Goal: Task Accomplishment & Management: Use online tool/utility

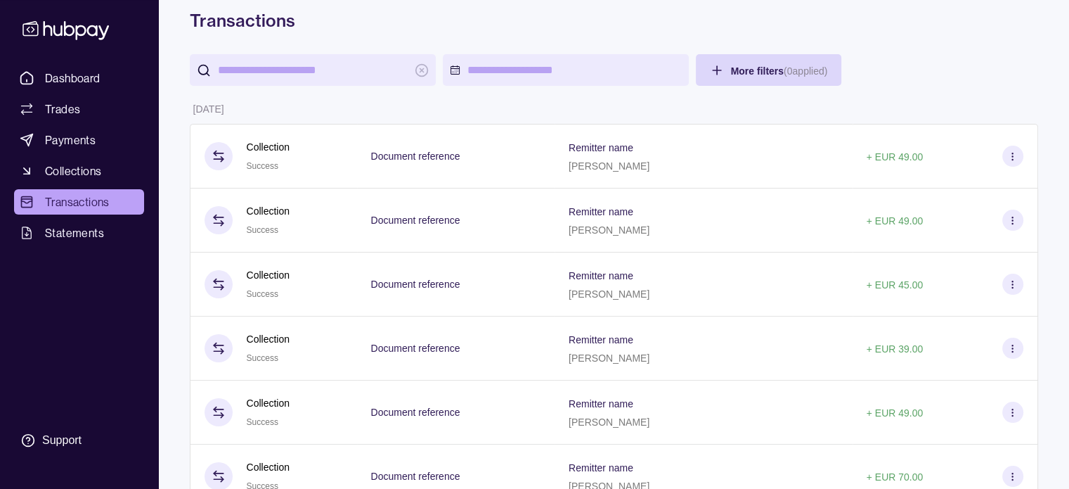
scroll to position [67, 0]
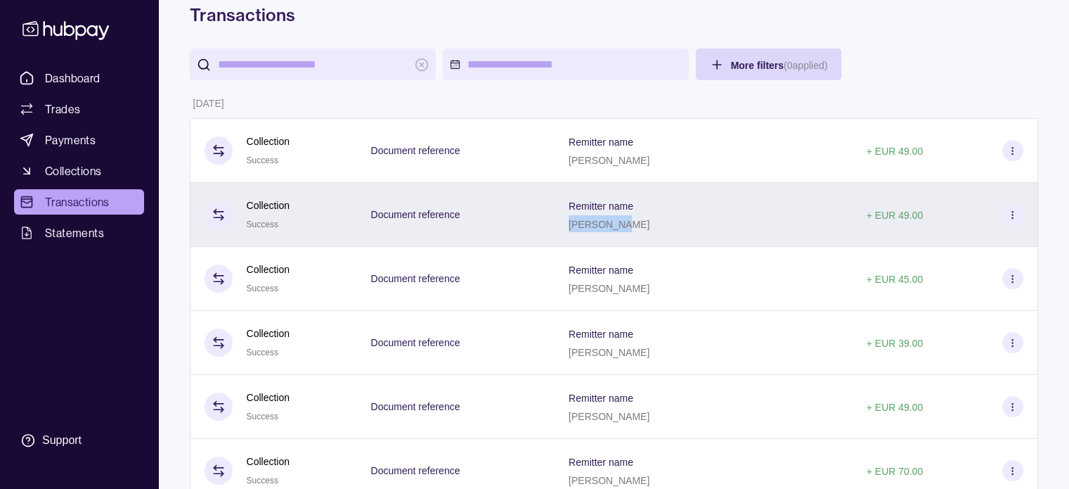
drag, startPoint x: 633, startPoint y: 228, endPoint x: 683, endPoint y: 229, distance: 49.9
click at [650, 229] on div "[PERSON_NAME]" at bounding box center [609, 223] width 81 height 17
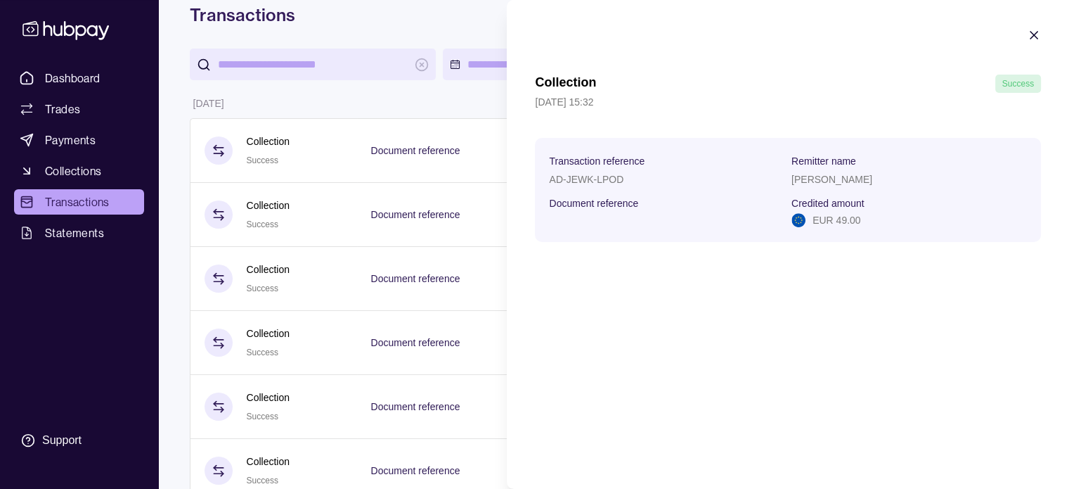
copy p "[PERSON_NAME]"
click at [1033, 33] on icon "button" at bounding box center [1034, 35] width 14 height 14
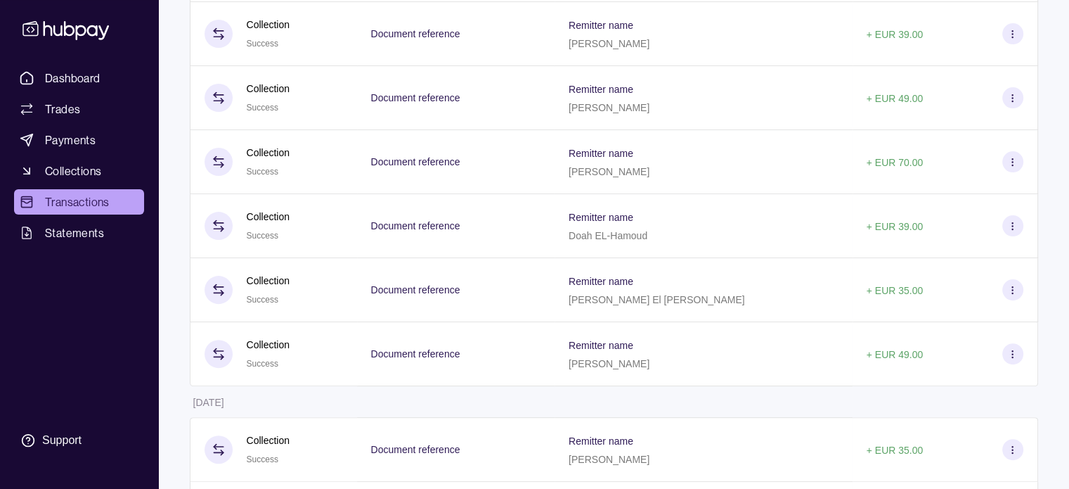
scroll to position [380, 0]
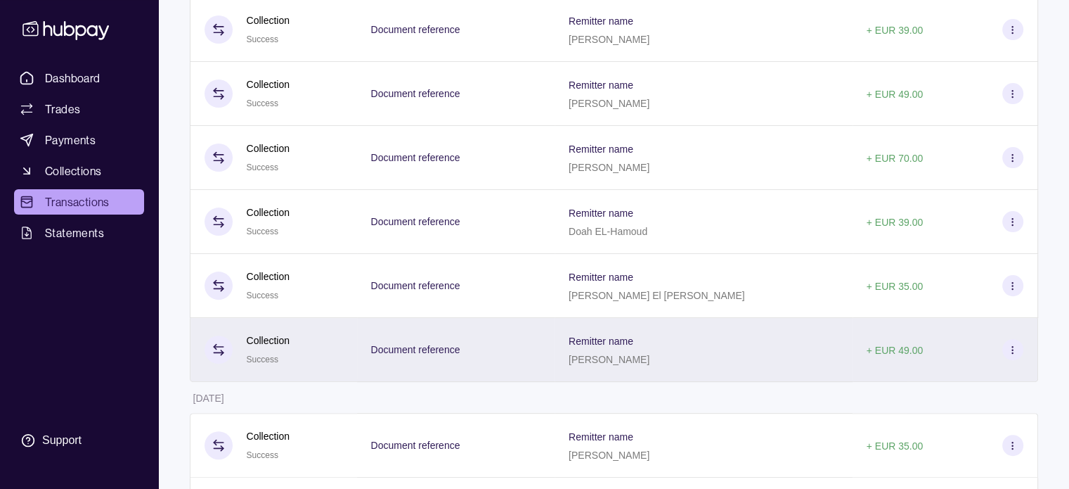
drag, startPoint x: 632, startPoint y: 361, endPoint x: 694, endPoint y: 364, distance: 61.9
click at [650, 364] on p "[PERSON_NAME]" at bounding box center [609, 359] width 81 height 11
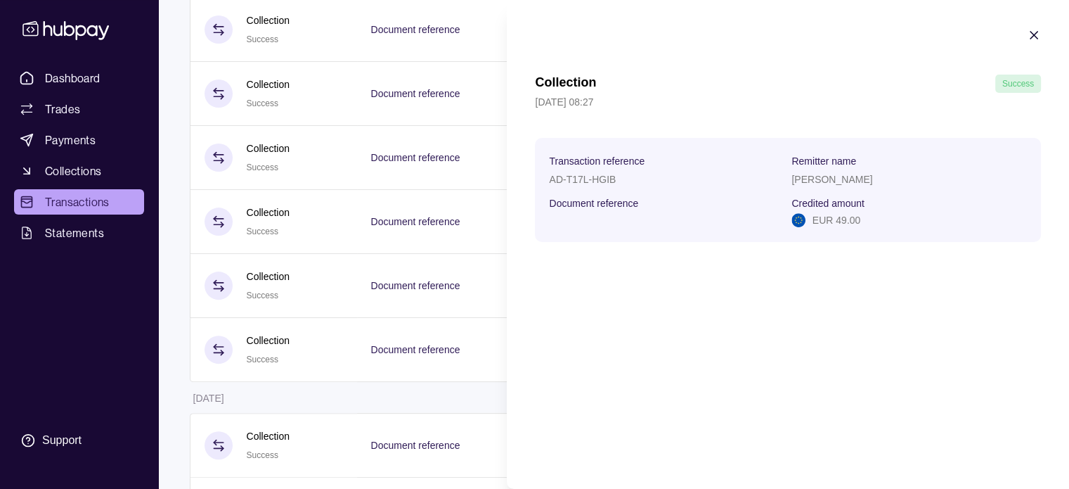
copy p "[PERSON_NAME]"
click at [1033, 34] on icon "button" at bounding box center [1034, 35] width 7 height 7
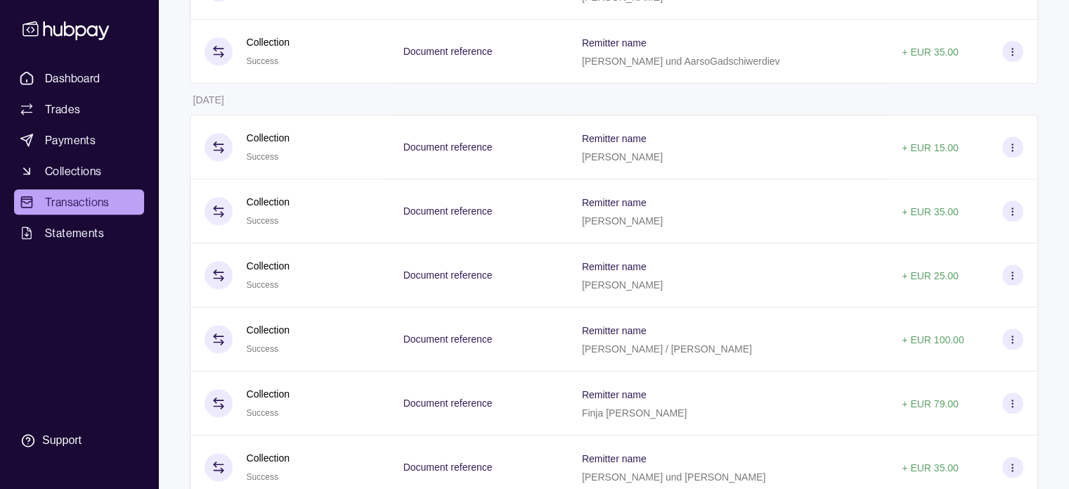
scroll to position [1564, 0]
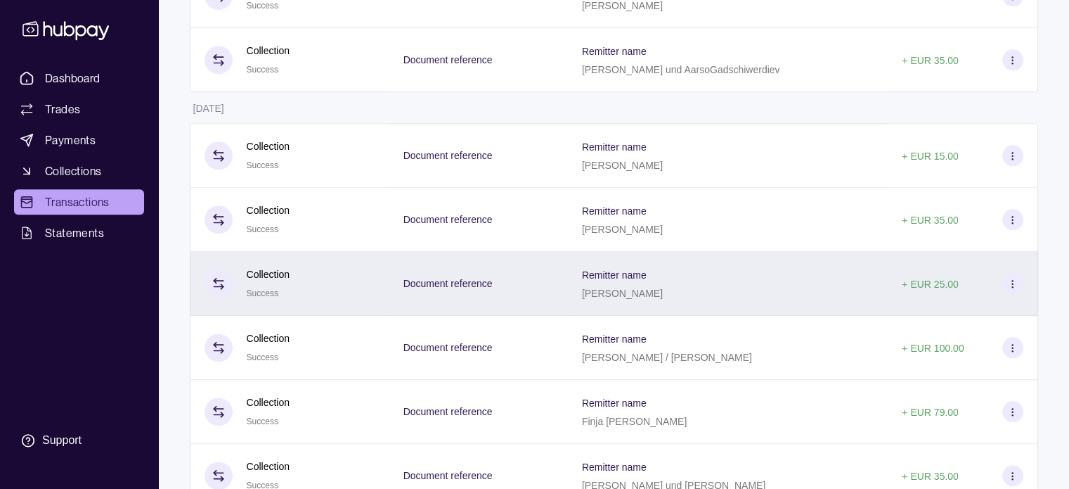
drag, startPoint x: 677, startPoint y: 304, endPoint x: 601, endPoint y: 320, distance: 77.6
click at [601, 316] on div "Remitter name [PERSON_NAME]" at bounding box center [728, 284] width 320 height 64
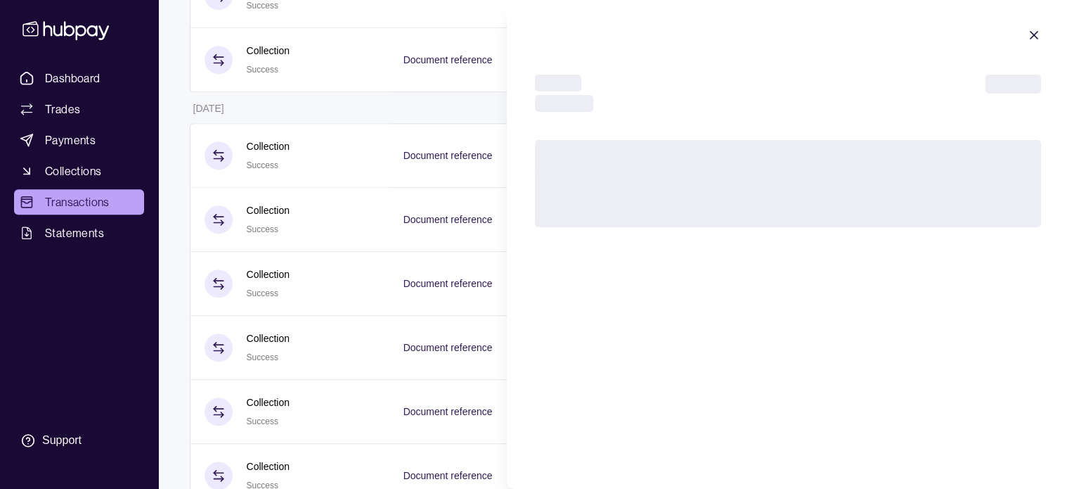
copy p "[PERSON_NAME]"
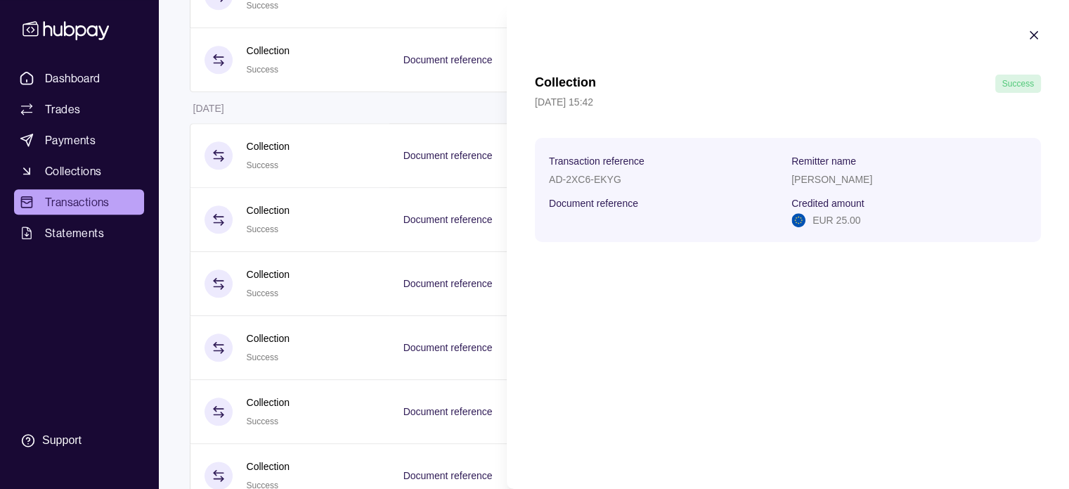
click at [1034, 31] on icon "button" at bounding box center [1034, 35] width 14 height 14
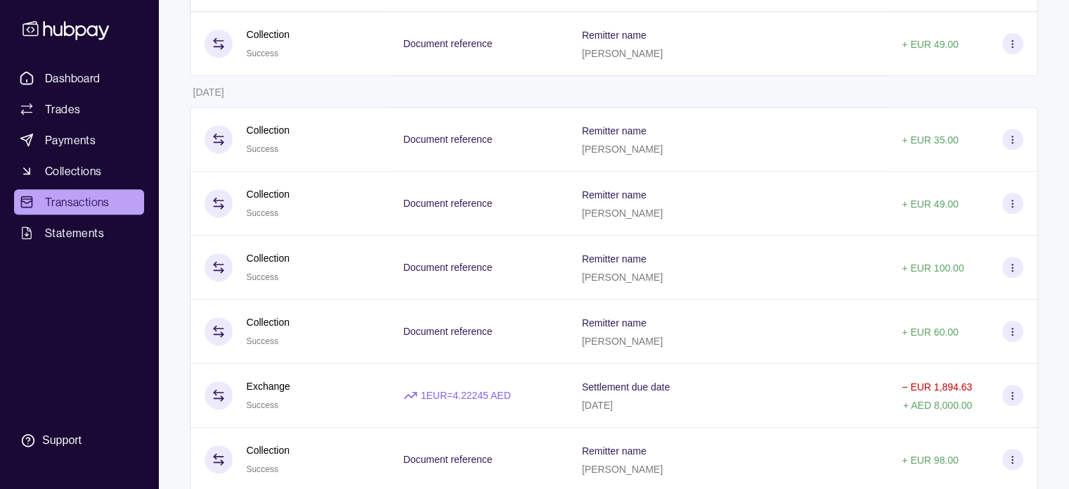
scroll to position [677, 0]
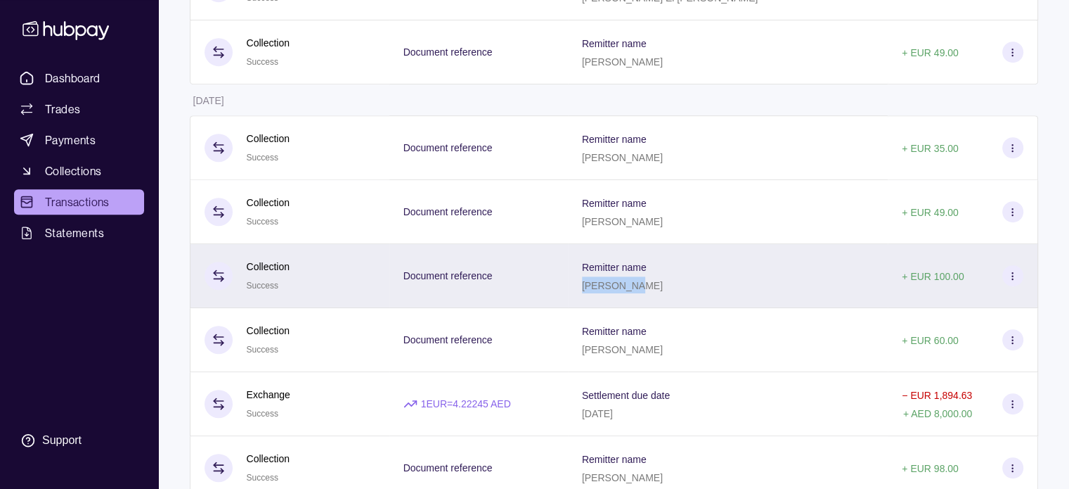
drag, startPoint x: 650, startPoint y: 291, endPoint x: 602, endPoint y: 290, distance: 48.5
click at [602, 290] on div "[PERSON_NAME]" at bounding box center [622, 284] width 81 height 17
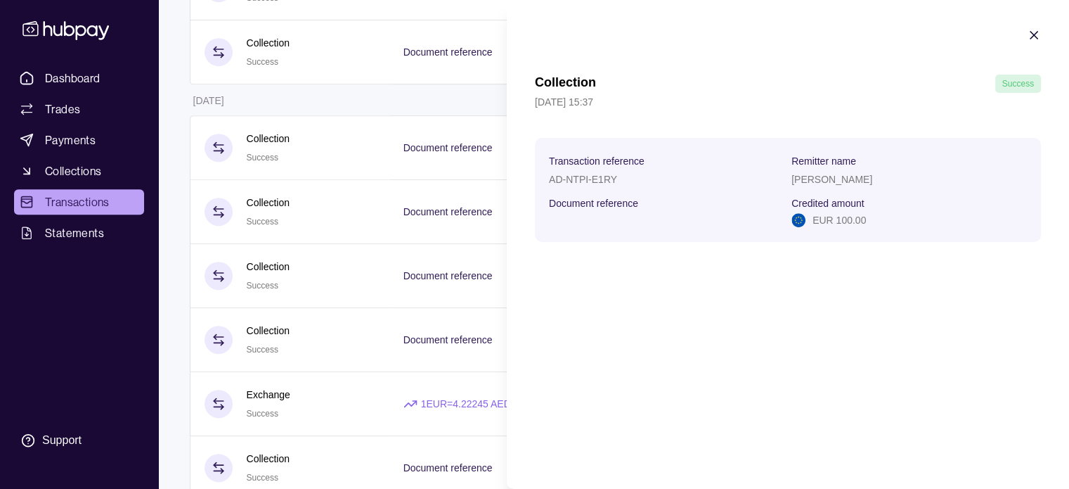
copy p "[PERSON_NAME]"
click at [1038, 40] on icon "button" at bounding box center [1034, 35] width 14 height 14
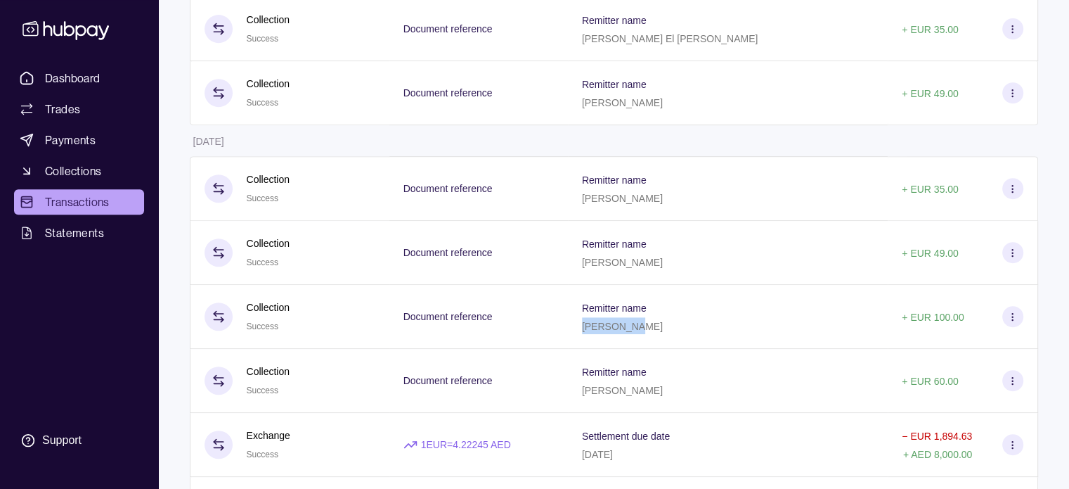
scroll to position [619, 0]
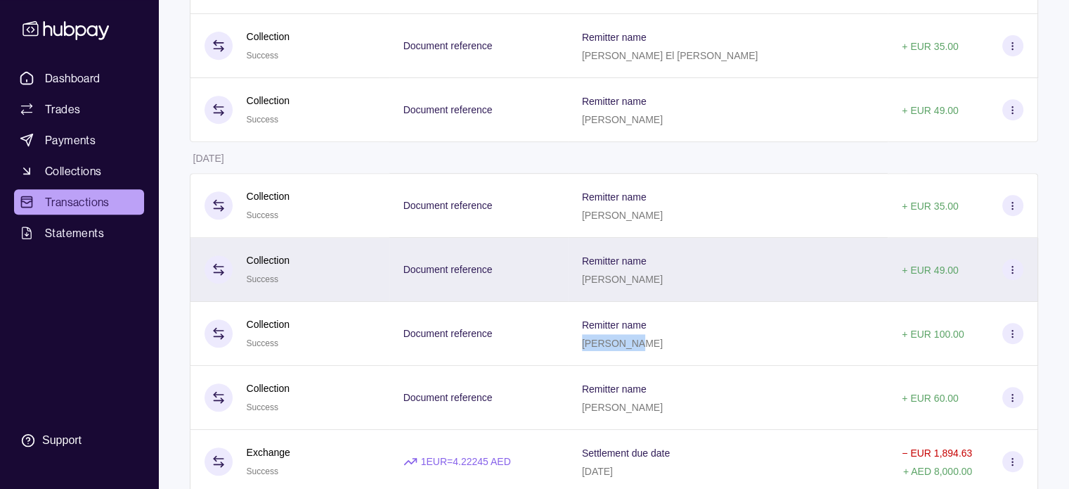
drag, startPoint x: 600, startPoint y: 285, endPoint x: 669, endPoint y: 290, distance: 69.1
click at [669, 287] on div "Remitter name [PERSON_NAME]" at bounding box center [728, 269] width 292 height 35
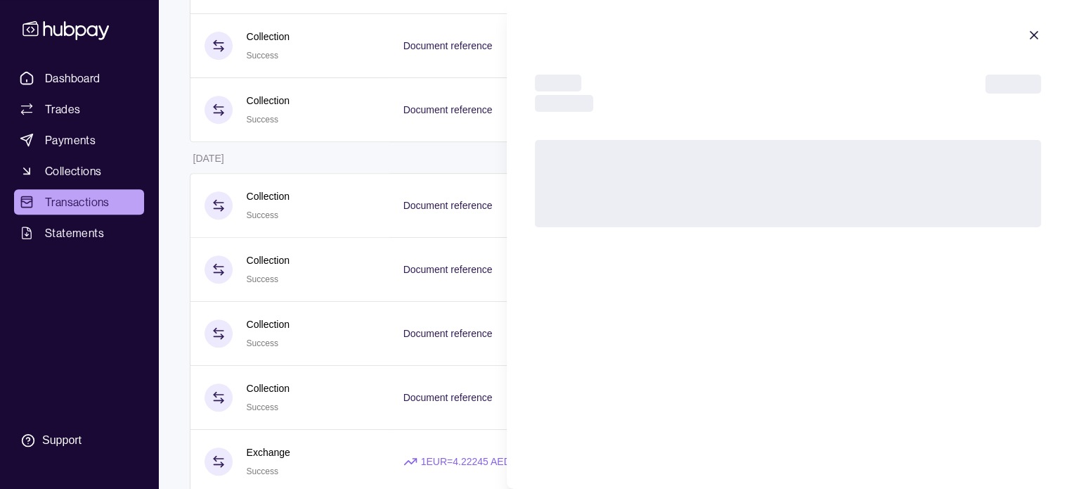
copy p "[PERSON_NAME]"
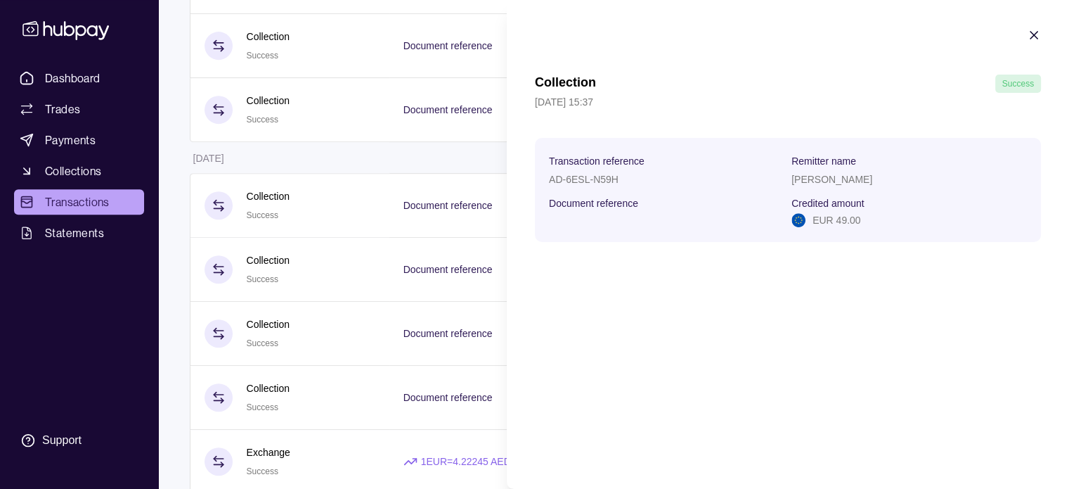
click at [1031, 36] on icon "button" at bounding box center [1034, 35] width 14 height 14
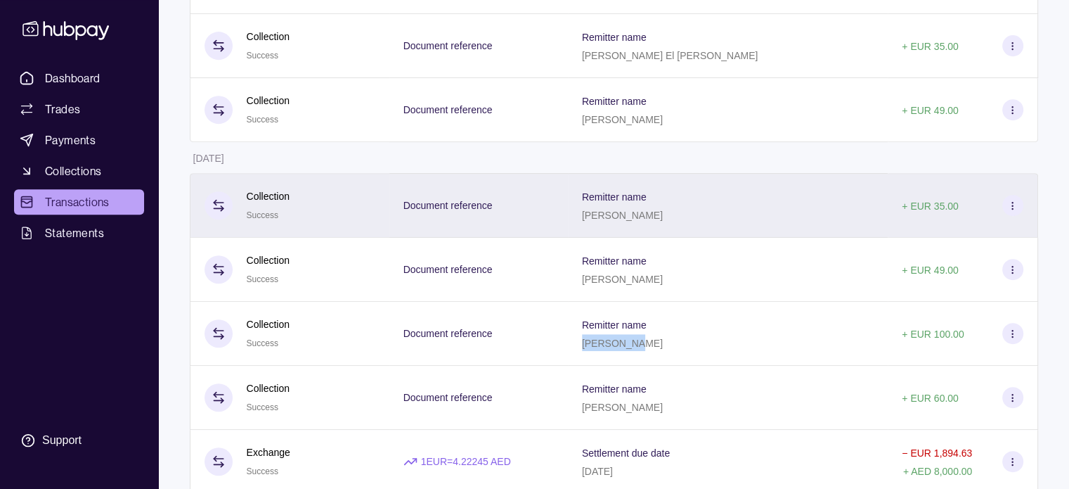
drag, startPoint x: 599, startPoint y: 220, endPoint x: 665, endPoint y: 221, distance: 66.1
click at [665, 221] on div "Remitter name [PERSON_NAME]" at bounding box center [728, 205] width 320 height 65
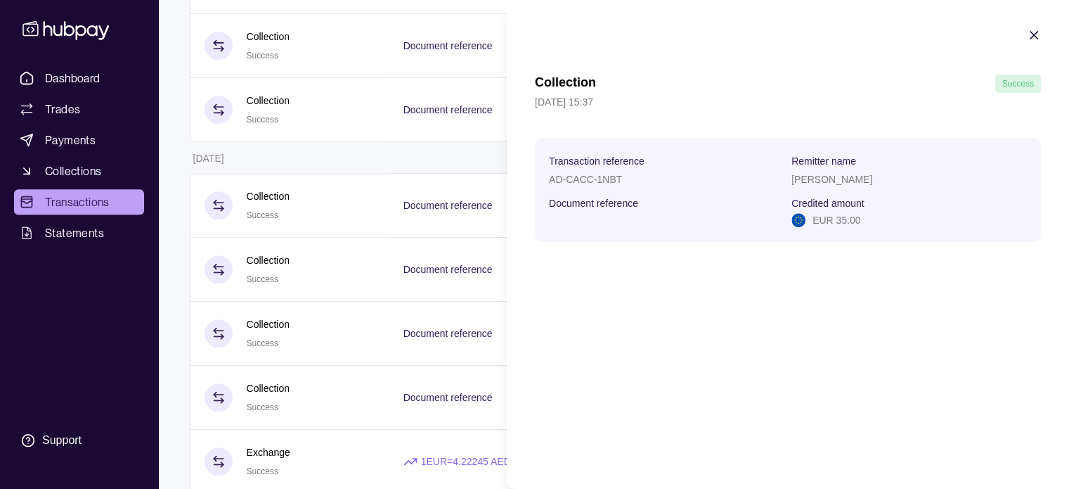
copy p "[PERSON_NAME]"
click at [1029, 36] on icon "button" at bounding box center [1034, 35] width 14 height 14
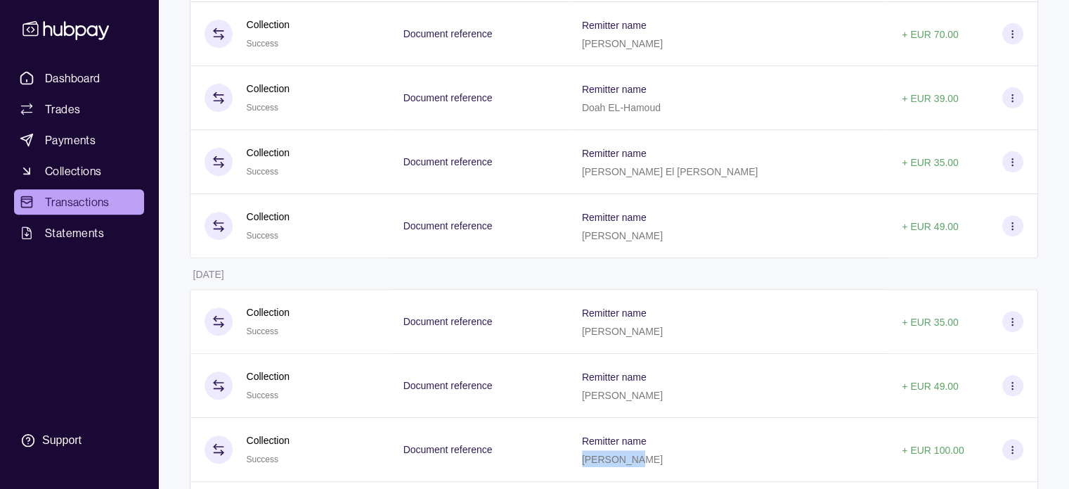
scroll to position [495, 0]
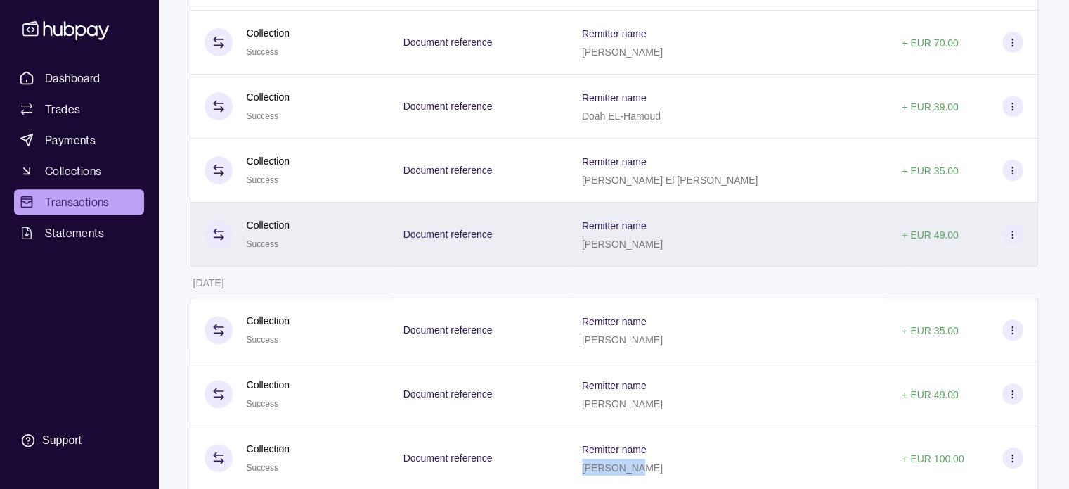
drag, startPoint x: 665, startPoint y: 244, endPoint x: 599, endPoint y: 258, distance: 67.6
click at [599, 258] on div "Remitter name [PERSON_NAME]" at bounding box center [728, 234] width 320 height 64
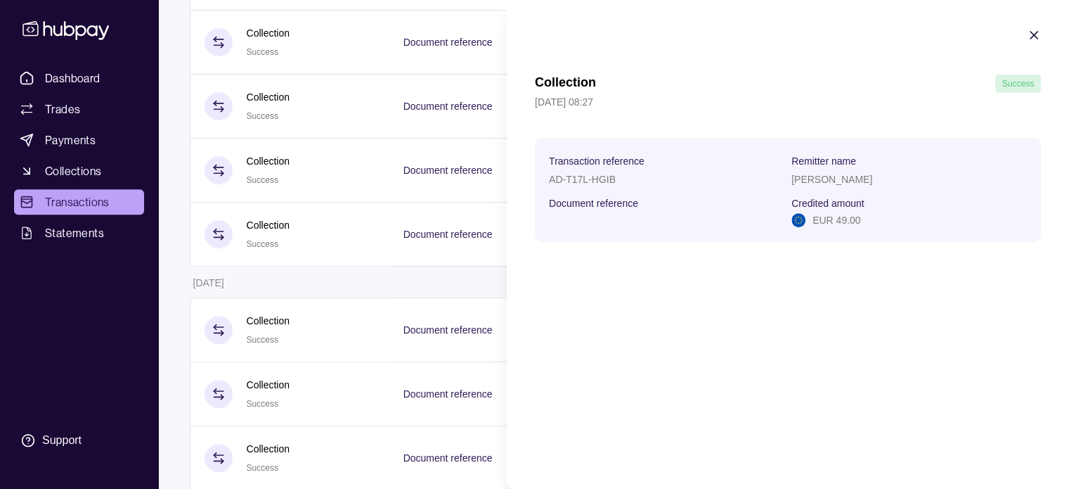
copy p "[PERSON_NAME]"
click at [1031, 32] on icon "button" at bounding box center [1034, 35] width 7 height 7
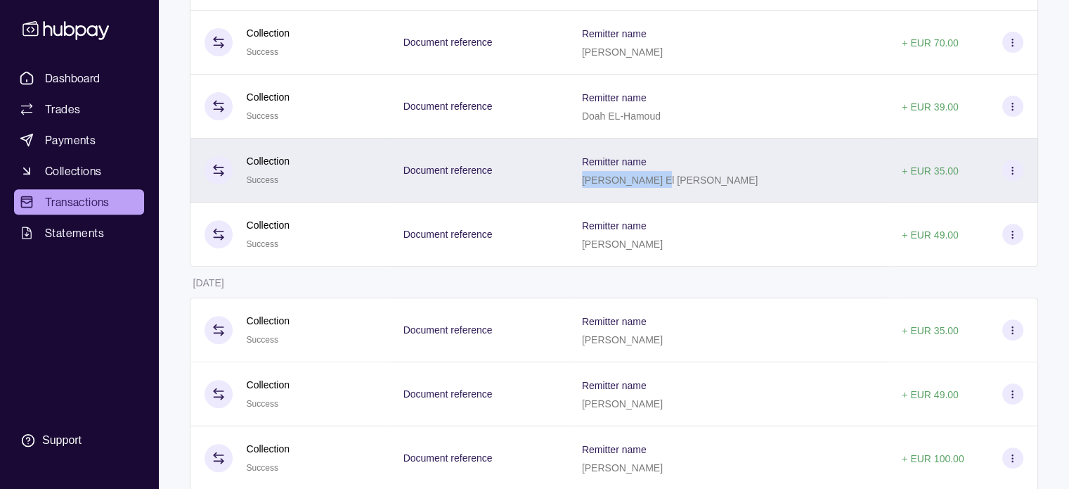
drag, startPoint x: 599, startPoint y: 186, endPoint x: 678, endPoint y: 185, distance: 78.7
click at [678, 185] on div "Remitter name [PERSON_NAME] El [PERSON_NAME]" at bounding box center [728, 170] width 320 height 64
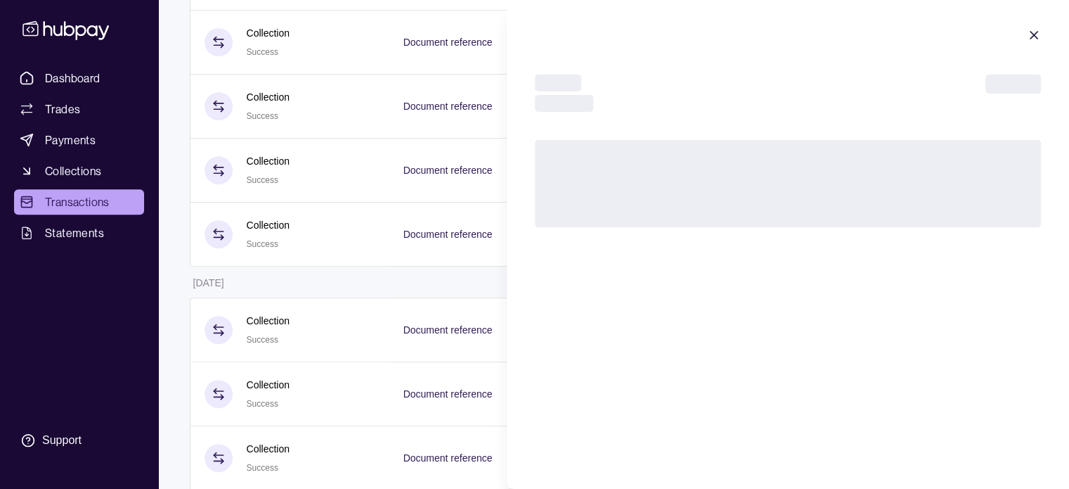
copy p "[PERSON_NAME] El [PERSON_NAME]"
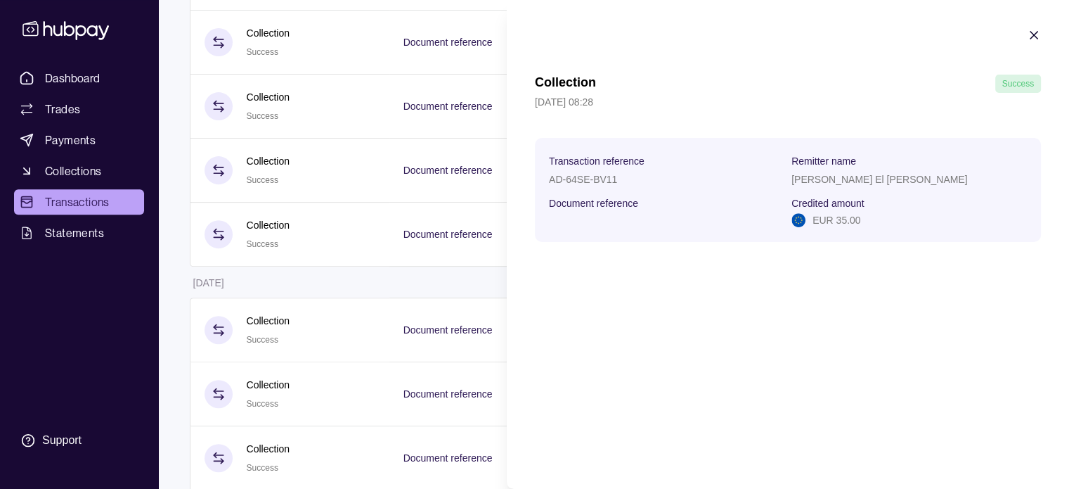
click at [1033, 29] on icon "button" at bounding box center [1034, 35] width 14 height 14
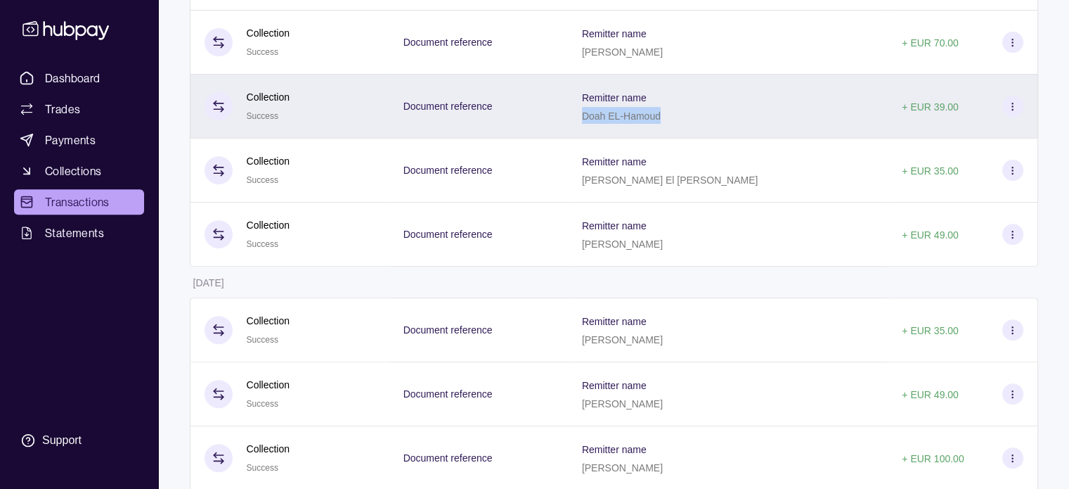
drag, startPoint x: 602, startPoint y: 121, endPoint x: 678, endPoint y: 123, distance: 76.0
click at [661, 122] on p "Doah EL-Hamoud" at bounding box center [621, 115] width 79 height 11
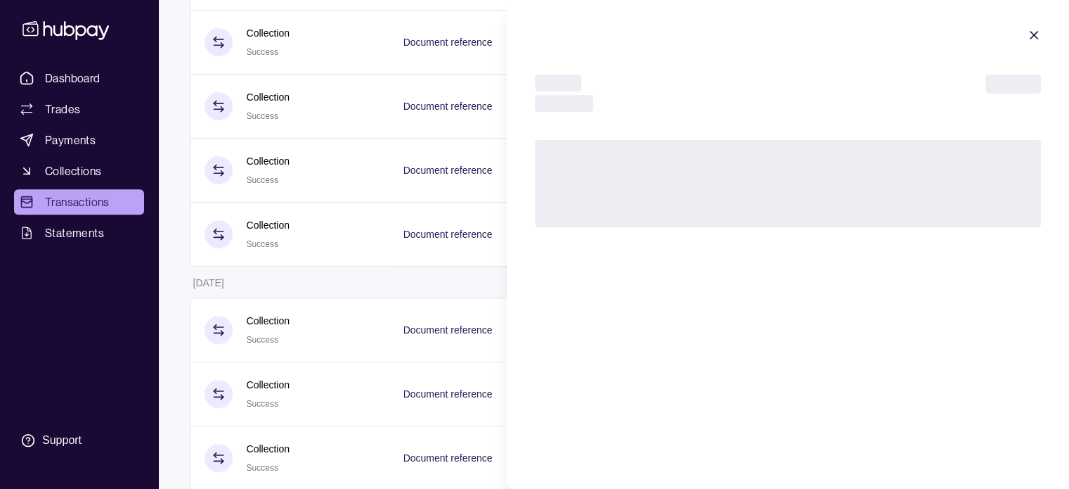
copy p "Doah EL-Hamoud"
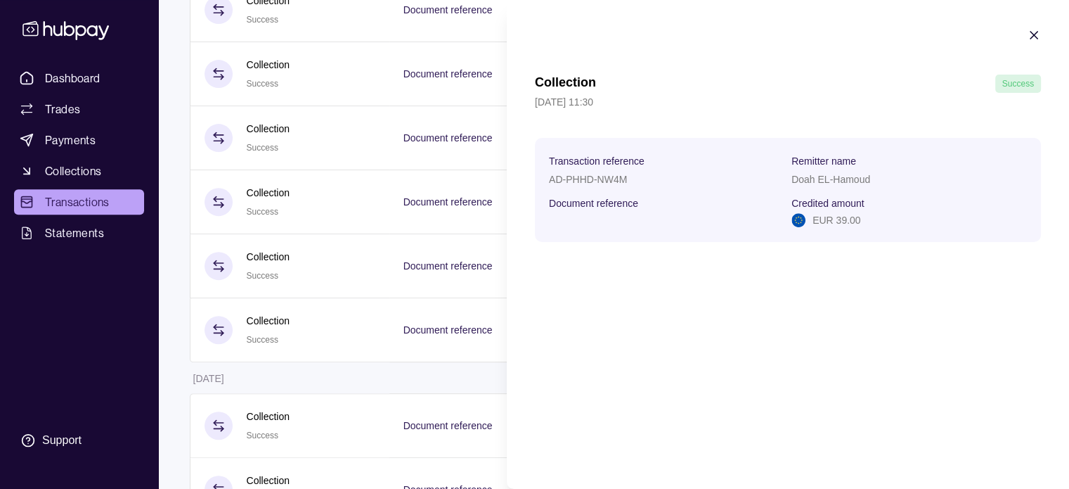
scroll to position [591, 0]
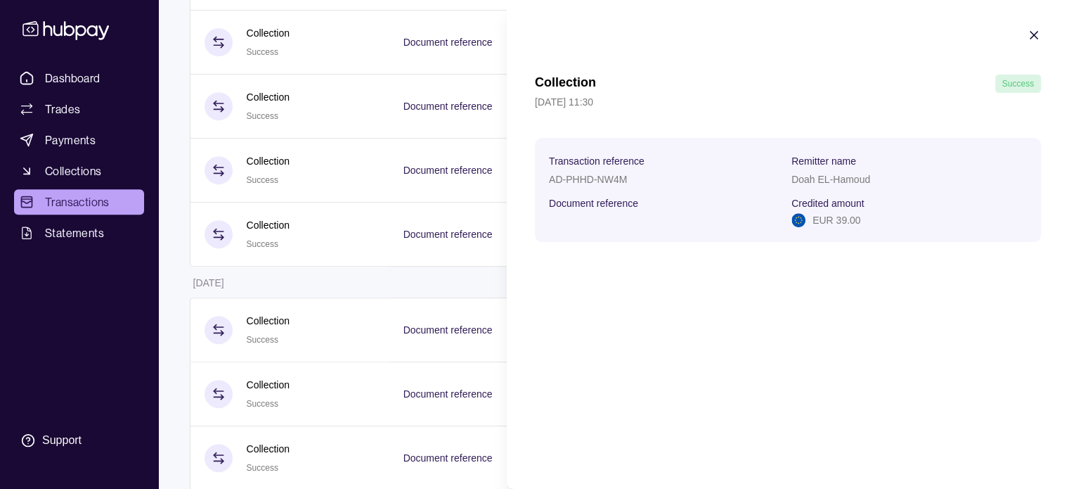
click at [1032, 34] on icon "button" at bounding box center [1034, 35] width 14 height 14
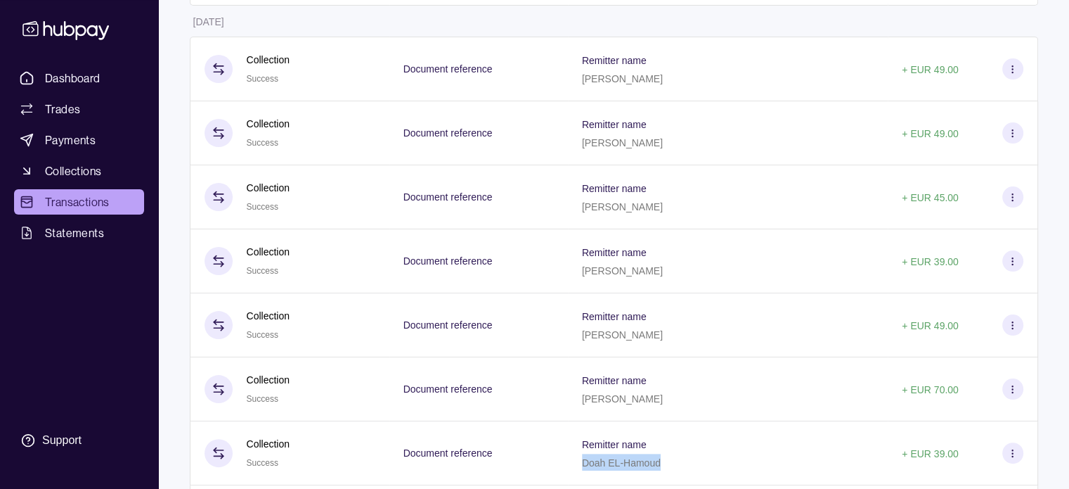
scroll to position [270, 0]
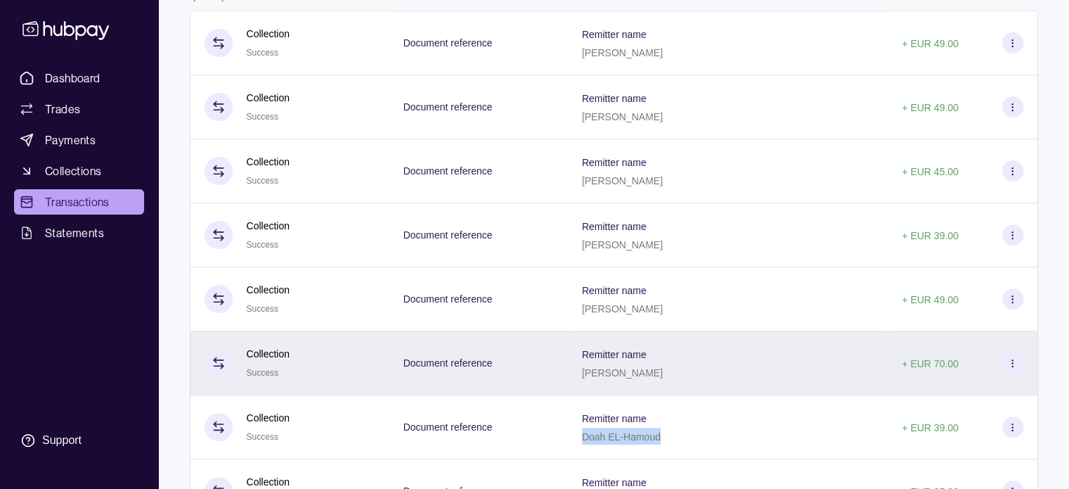
drag, startPoint x: 600, startPoint y: 373, endPoint x: 678, endPoint y: 375, distance: 78.8
click at [678, 375] on div "Remitter name [PERSON_NAME]" at bounding box center [728, 362] width 292 height 35
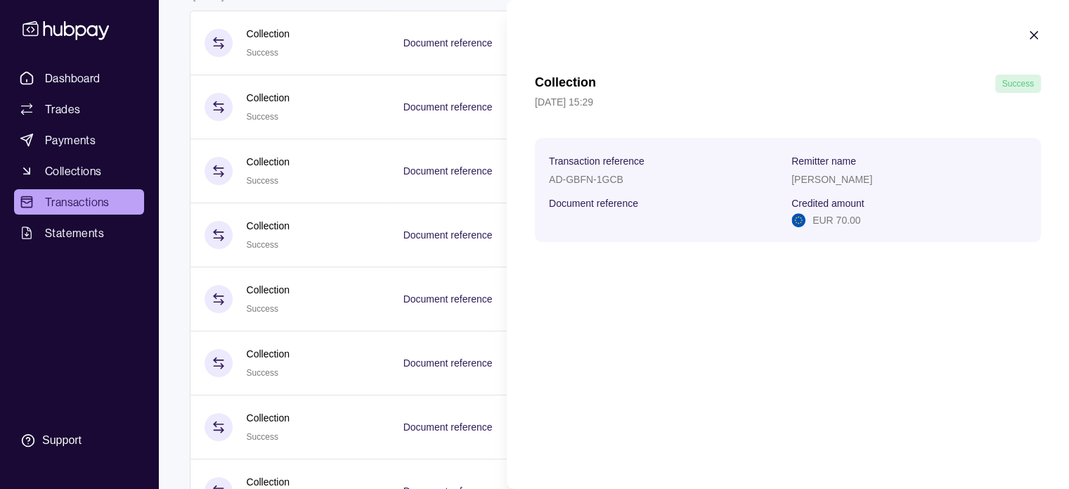
copy p "[PERSON_NAME]"
click at [1030, 36] on icon "button" at bounding box center [1034, 35] width 14 height 14
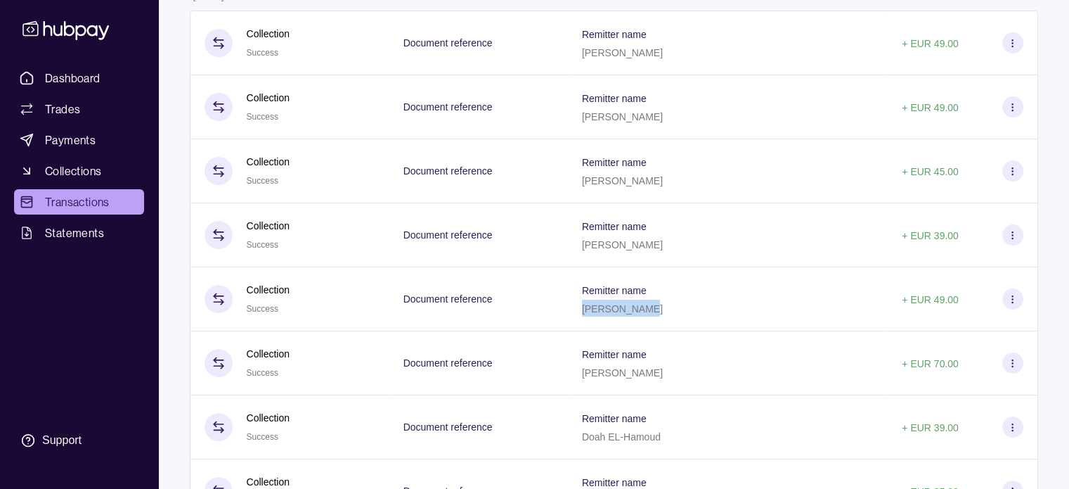
drag, startPoint x: 600, startPoint y: 311, endPoint x: 666, endPoint y: 310, distance: 66.1
click at [666, 310] on div "Remitter name [PERSON_NAME]" at bounding box center [728, 298] width 292 height 35
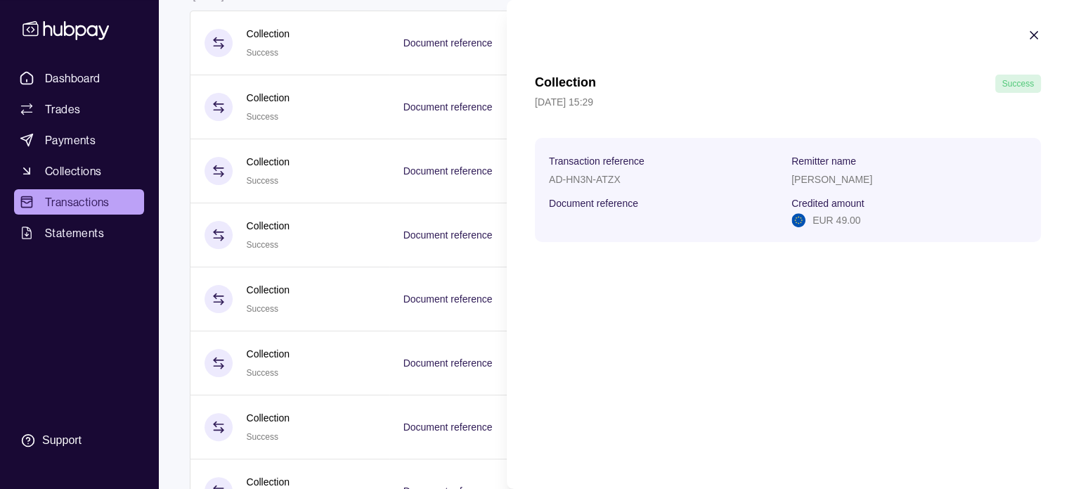
click at [1033, 31] on icon "button" at bounding box center [1034, 35] width 14 height 14
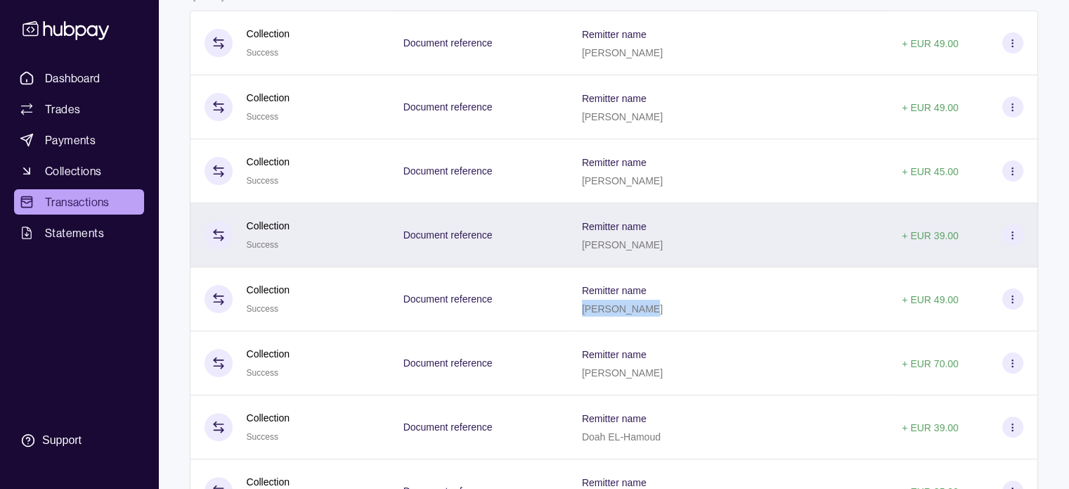
drag, startPoint x: 599, startPoint y: 250, endPoint x: 683, endPoint y: 261, distance: 84.3
click at [683, 261] on div "Remitter name [PERSON_NAME]" at bounding box center [728, 235] width 320 height 64
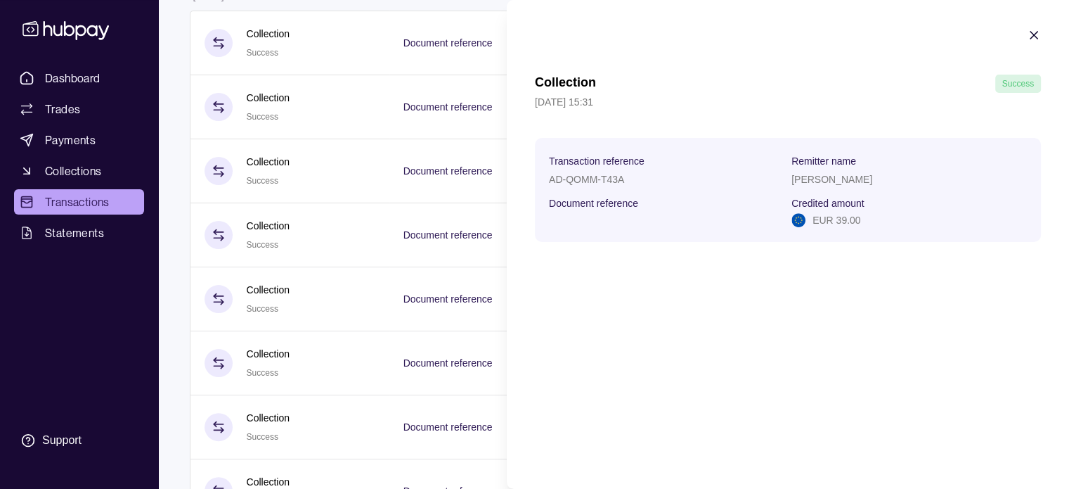
click at [1034, 30] on icon "button" at bounding box center [1034, 35] width 14 height 14
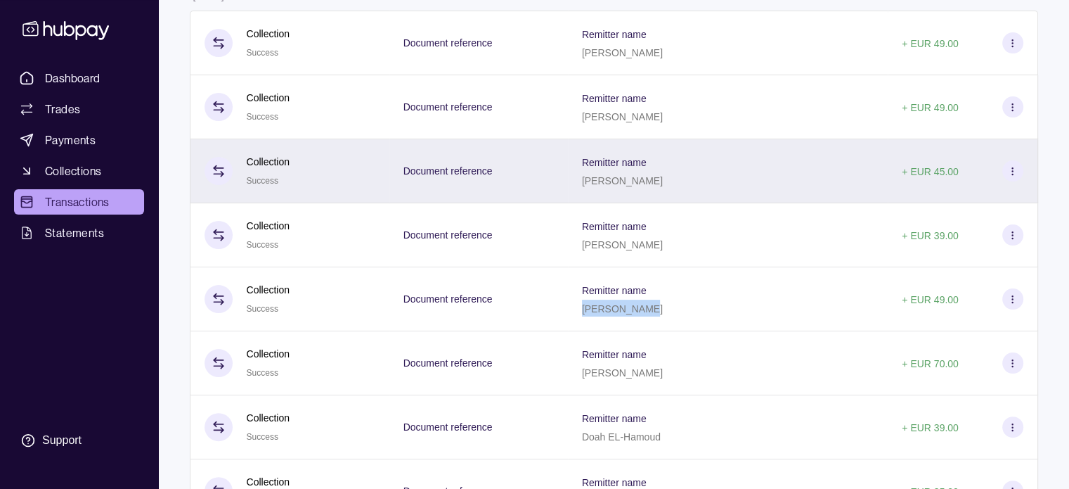
drag, startPoint x: 600, startPoint y: 179, endPoint x: 696, endPoint y: 188, distance: 96.7
click at [663, 188] on div "[PERSON_NAME]" at bounding box center [622, 180] width 81 height 17
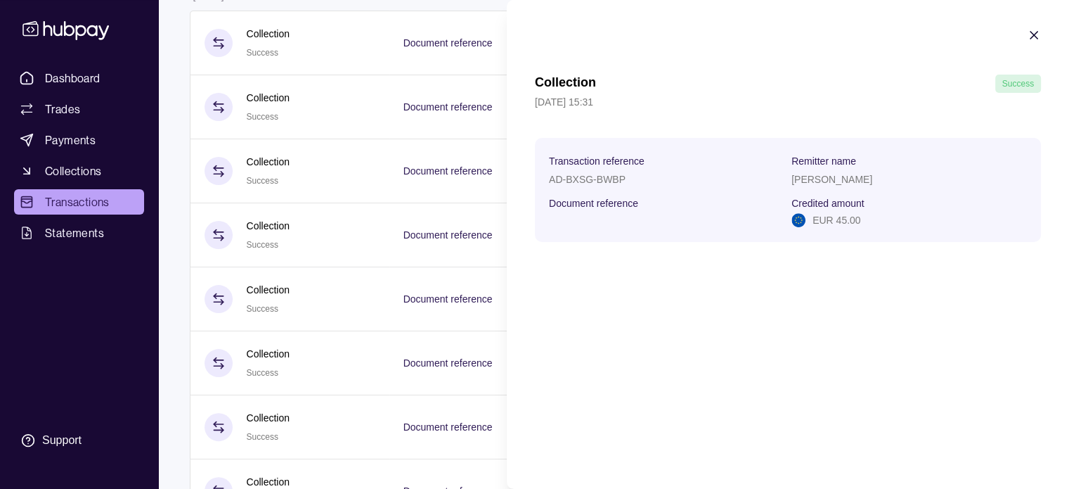
click at [1033, 30] on icon "button" at bounding box center [1034, 35] width 14 height 14
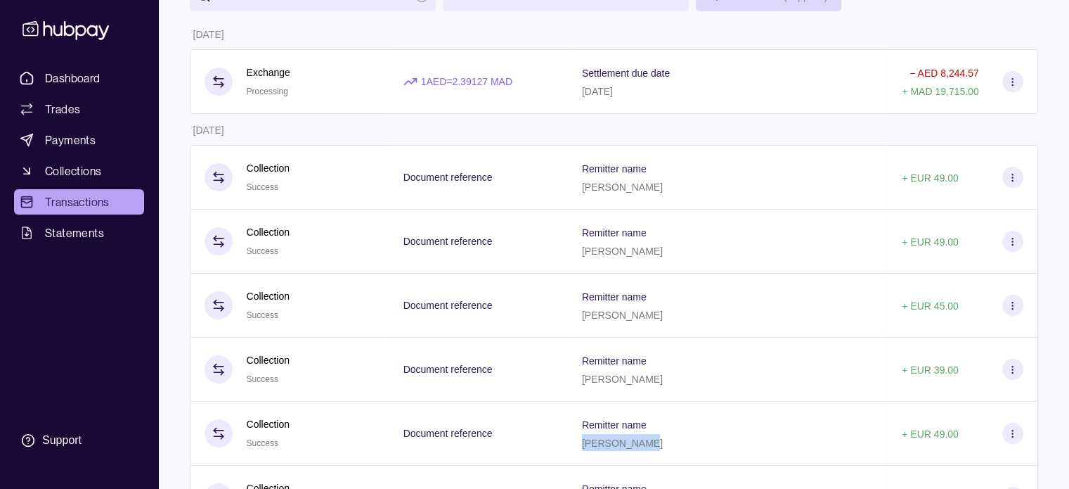
scroll to position [110, 0]
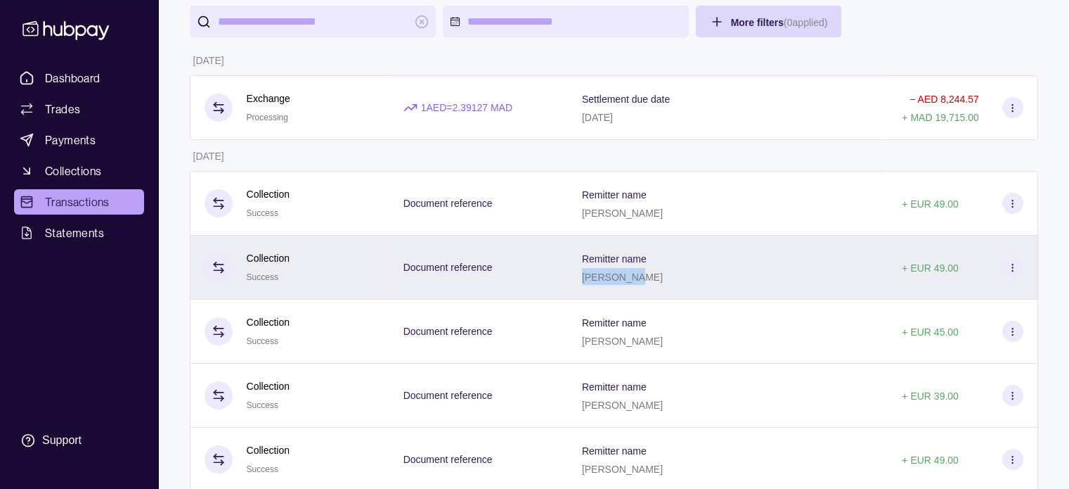
drag, startPoint x: 600, startPoint y: 276, endPoint x: 648, endPoint y: 277, distance: 47.8
click at [648, 277] on div "[PERSON_NAME]" at bounding box center [622, 276] width 81 height 17
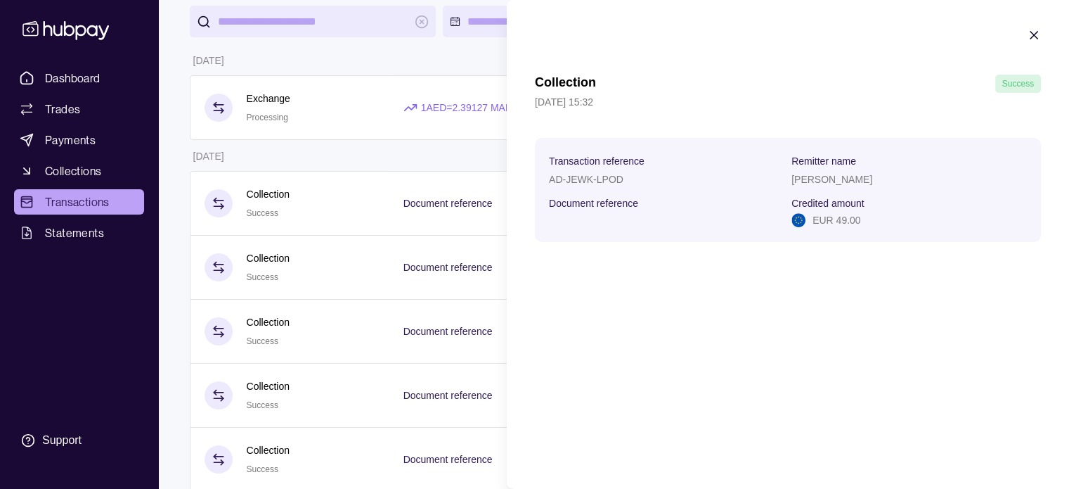
click at [1039, 30] on icon "button" at bounding box center [1034, 35] width 14 height 14
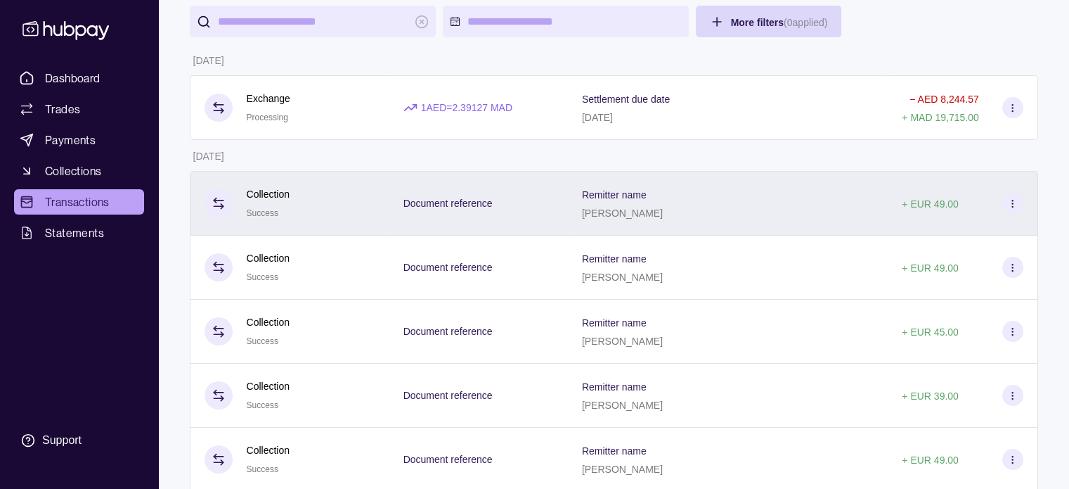
click at [723, 190] on div "Remitter name [PERSON_NAME]" at bounding box center [728, 203] width 292 height 35
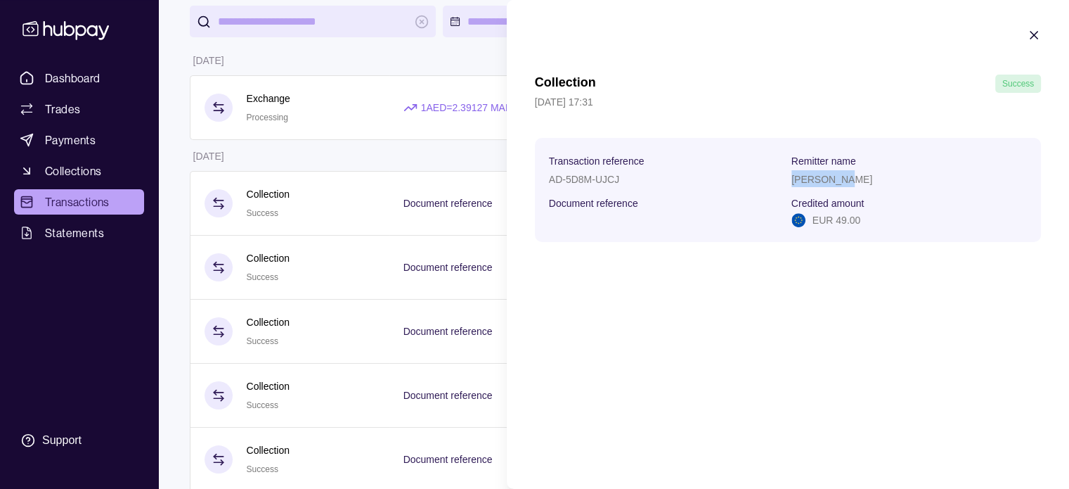
drag, startPoint x: 794, startPoint y: 181, endPoint x: 855, endPoint y: 179, distance: 61.2
click at [855, 179] on div "[PERSON_NAME]" at bounding box center [910, 178] width 236 height 17
click at [1036, 33] on icon "button" at bounding box center [1034, 35] width 14 height 14
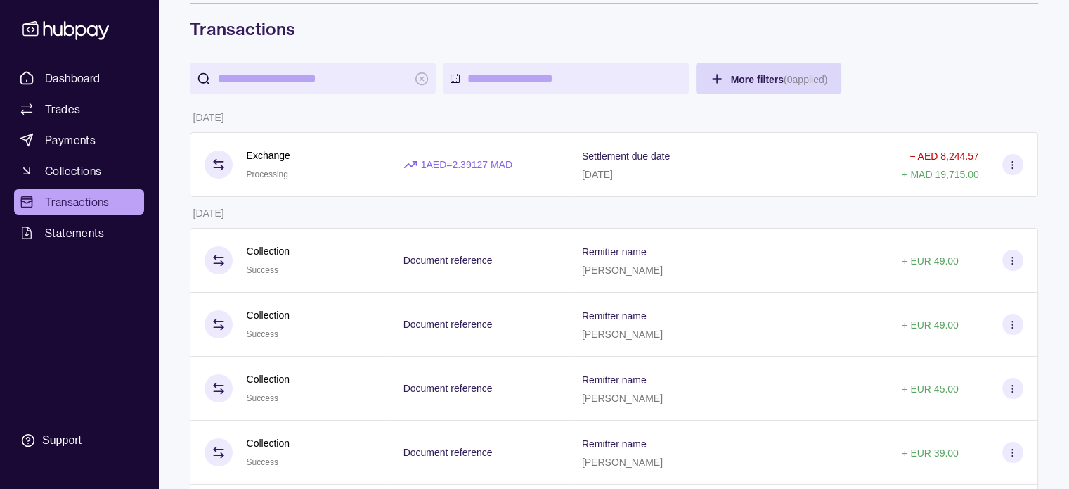
scroll to position [0, 0]
